Goal: Contribute content: Contribute content

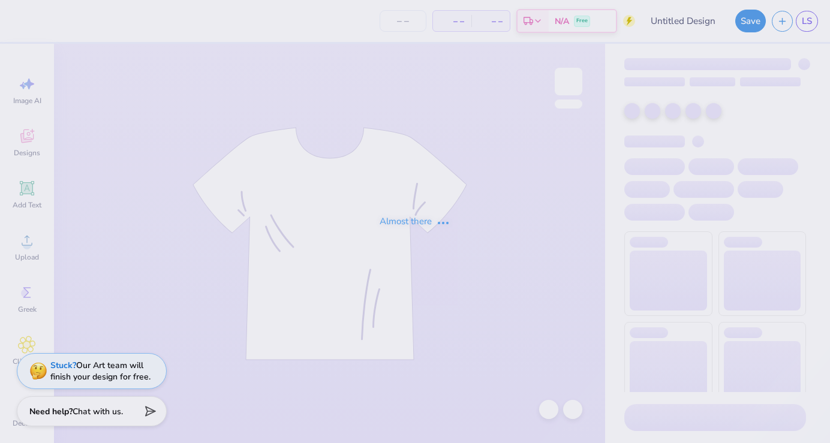
type input "Dance Fall Concert"
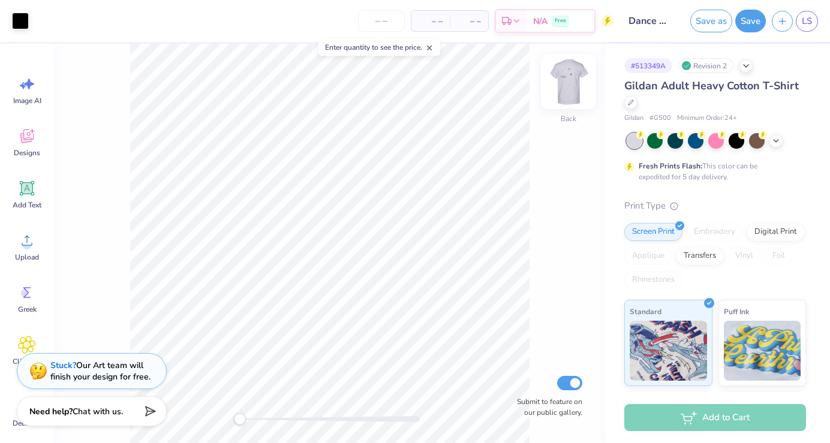
click at [576, 76] on img at bounding box center [569, 82] width 48 height 48
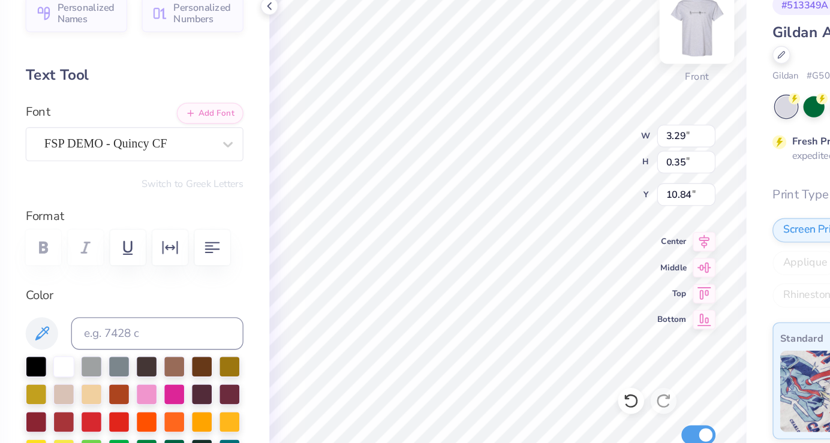
scroll to position [0, 1]
type textarea "USF fall concert 2025"
type input "4.18"
type input "0.35"
type input "10.84"
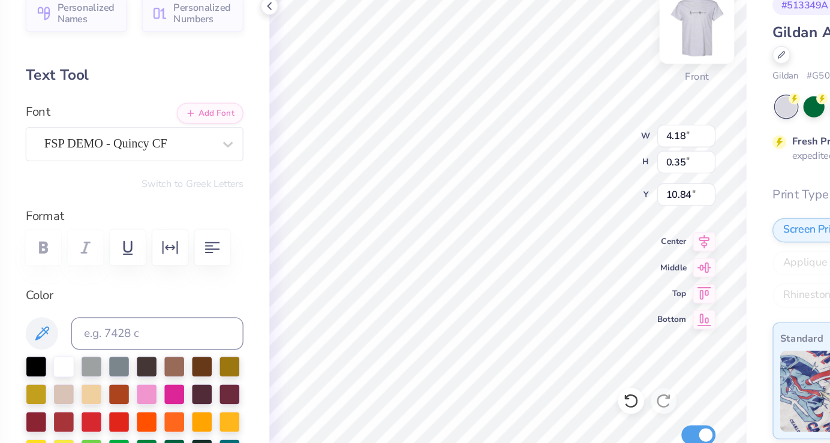
type textarea "fall concert 2025"
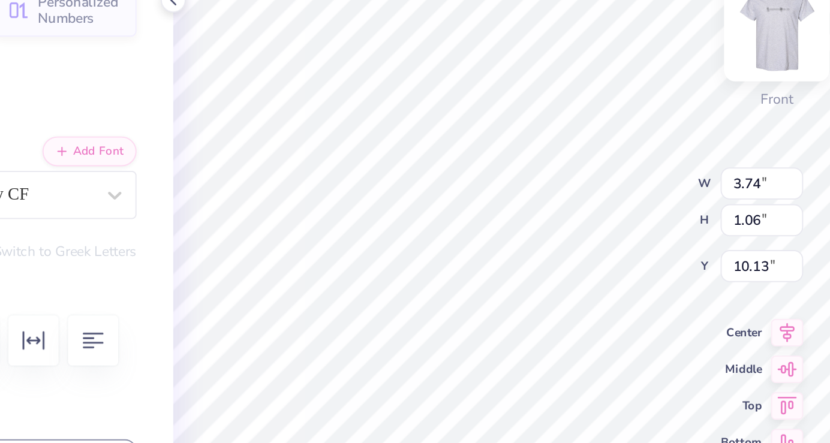
type input "9.86"
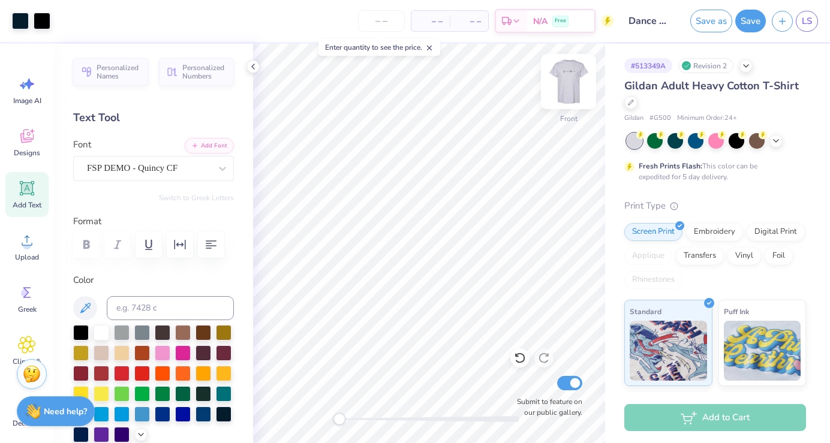
click at [560, 88] on img at bounding box center [569, 82] width 48 height 48
click at [569, 89] on img at bounding box center [569, 82] width 48 height 48
click at [575, 89] on img at bounding box center [569, 82] width 48 height 48
click at [564, 91] on img at bounding box center [569, 82] width 48 height 48
click at [808, 16] on span "LS" at bounding box center [807, 21] width 10 height 14
